Goal: Task Accomplishment & Management: Complete application form

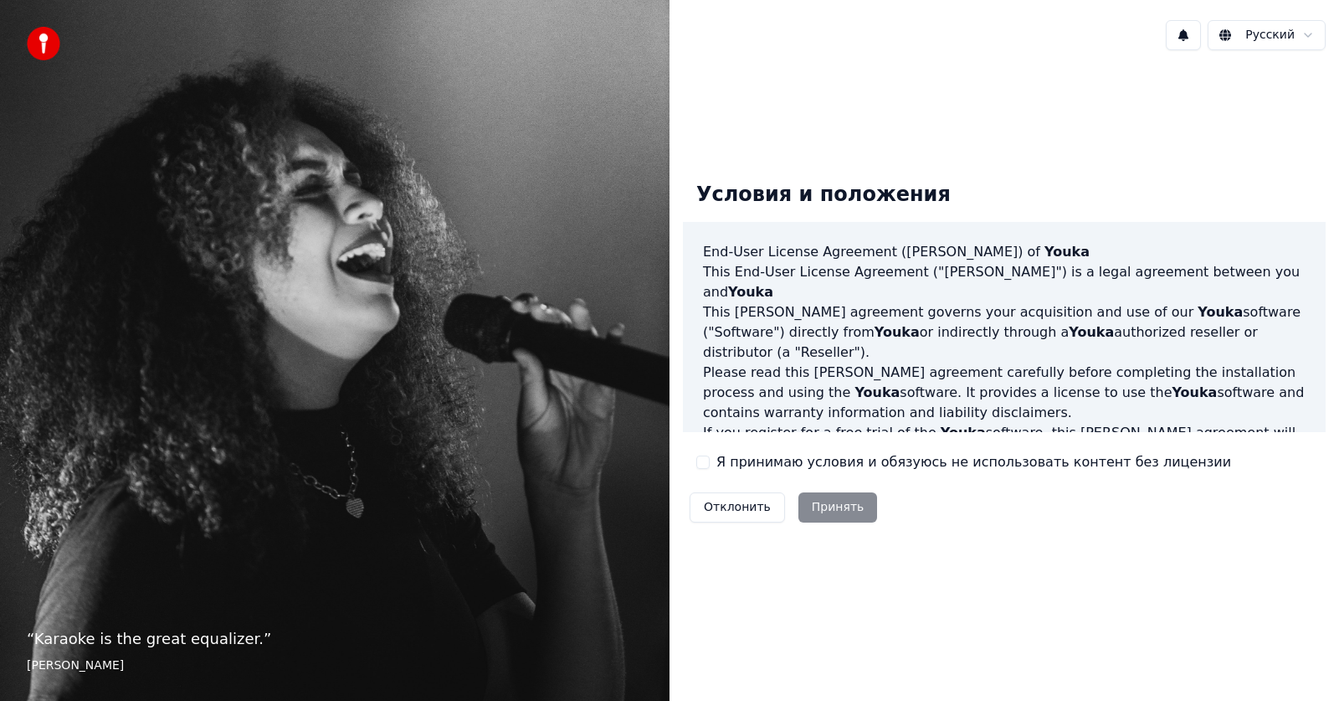
click at [845, 460] on label "Я принимаю условия и обязуюсь не использовать контент без лицензии" at bounding box center [974, 462] width 515 height 20
click at [710, 460] on button "Я принимаю условия и обязуюсь не использовать контент без лицензии" at bounding box center [702, 461] width 13 height 13
click at [849, 507] on button "Принять" at bounding box center [839, 507] width 80 height 30
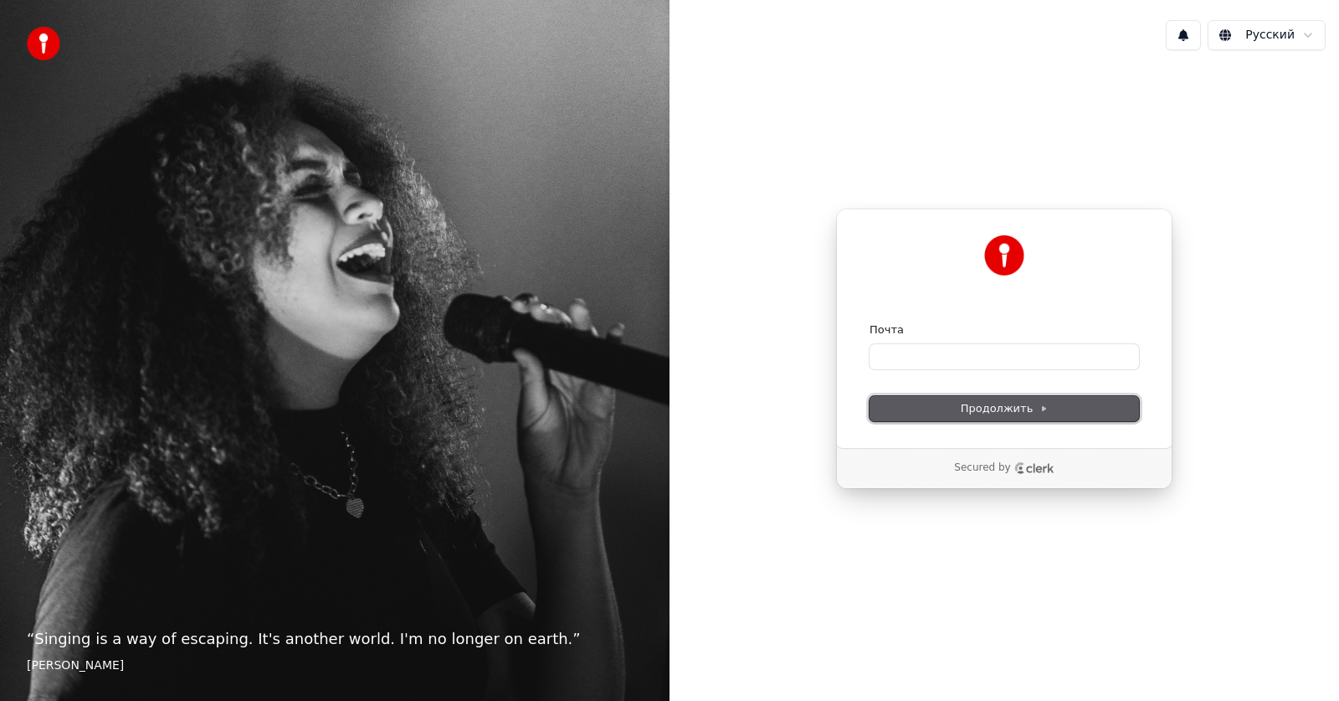
click at [1009, 401] on span "Продолжить" at bounding box center [1005, 408] width 88 height 15
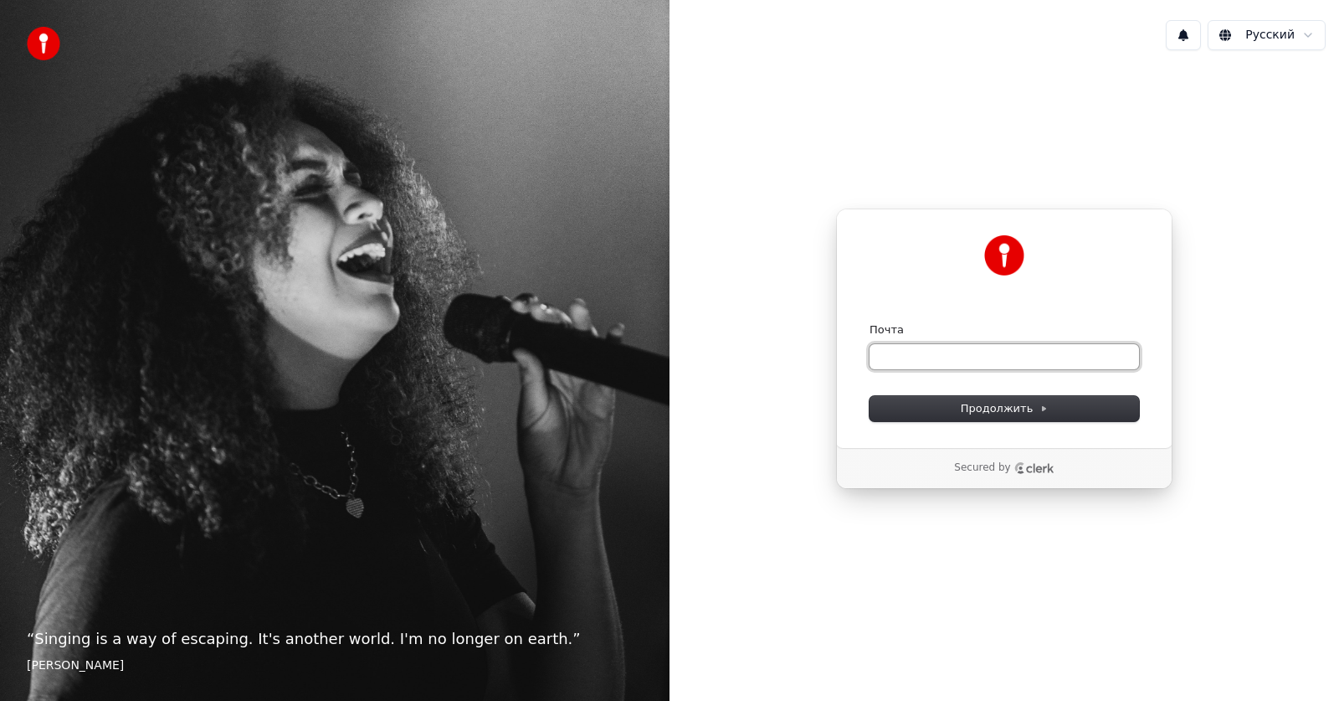
click at [889, 364] on input "Почта" at bounding box center [1005, 356] width 270 height 25
